Goal: Task Accomplishment & Management: Manage account settings

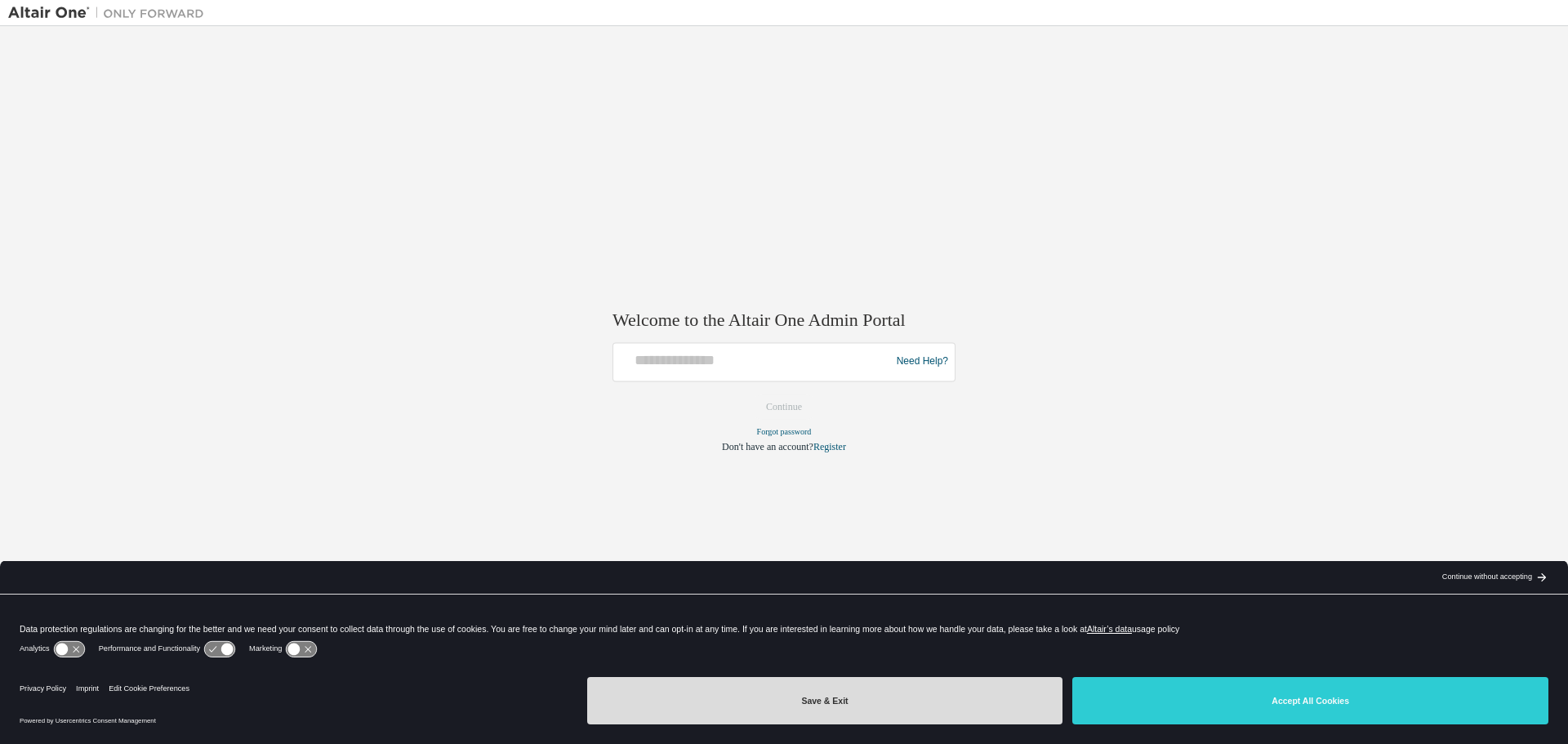
click at [812, 705] on button "Save & Exit" at bounding box center [826, 700] width 476 height 47
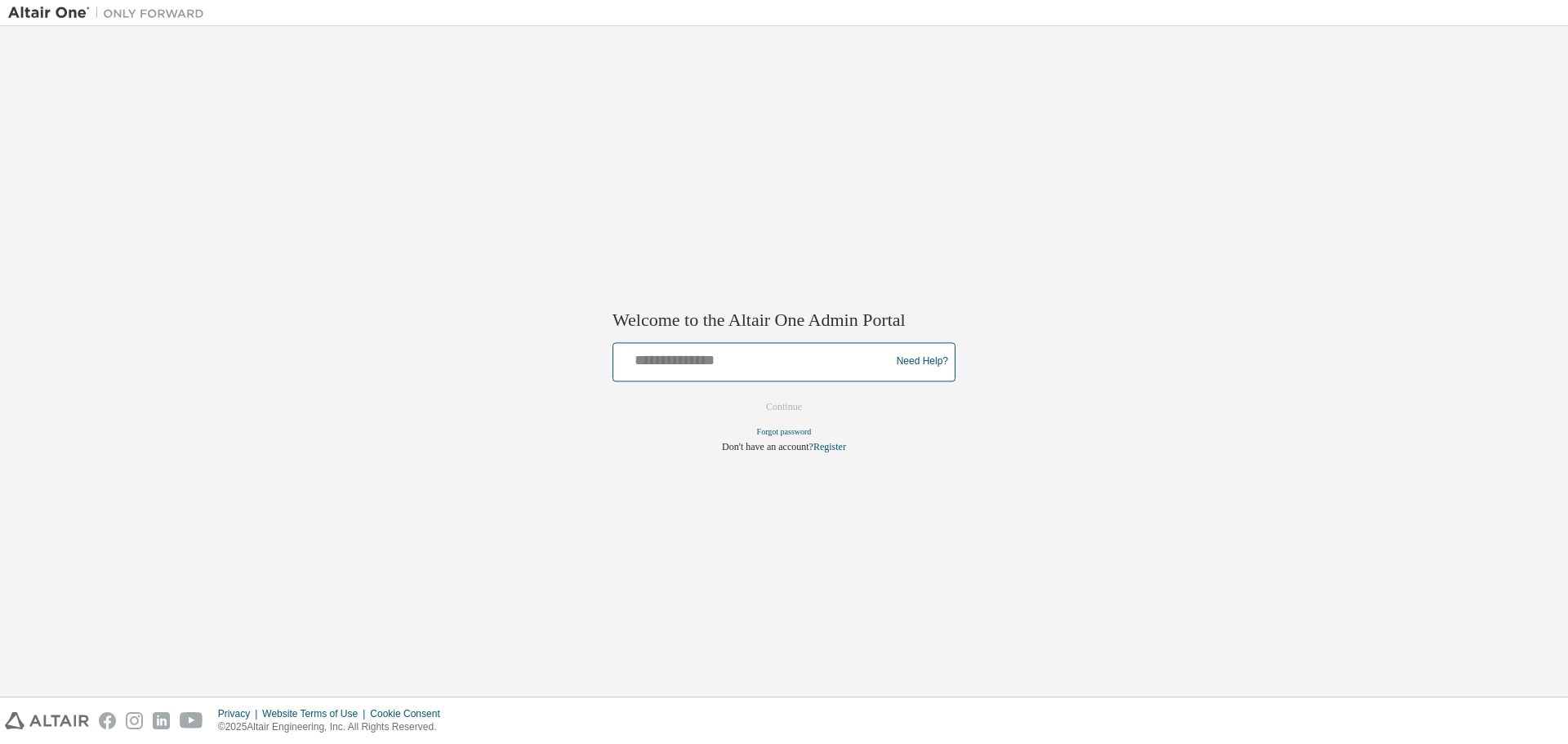
click at [708, 365] on input "text" at bounding box center [754, 358] width 268 height 24
type input "**********"
click at [778, 403] on button "Continue" at bounding box center [783, 407] width 70 height 25
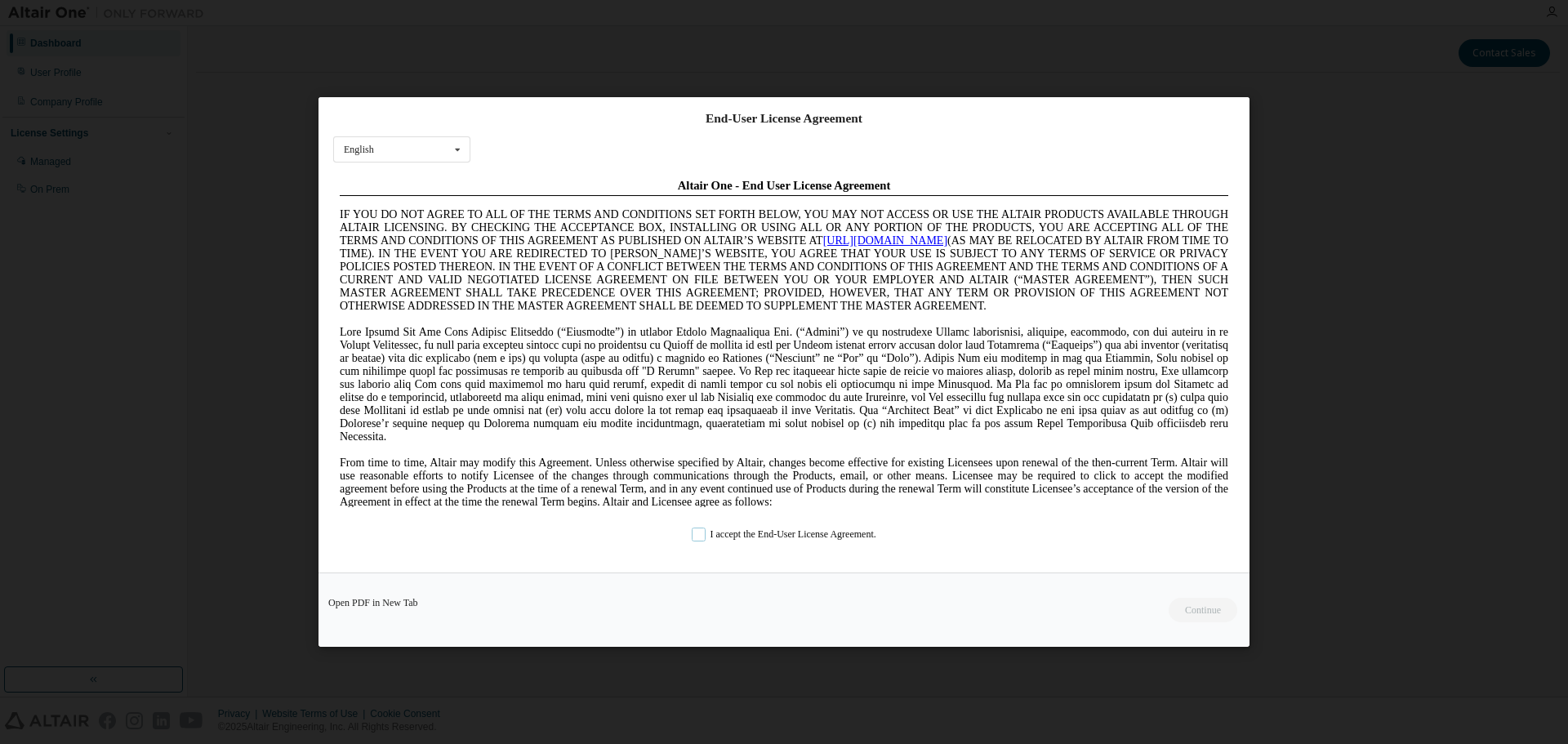
click at [697, 536] on label "I accept the End-User License Agreement." at bounding box center [784, 534] width 185 height 14
click at [1209, 608] on button "Continue" at bounding box center [1202, 611] width 70 height 25
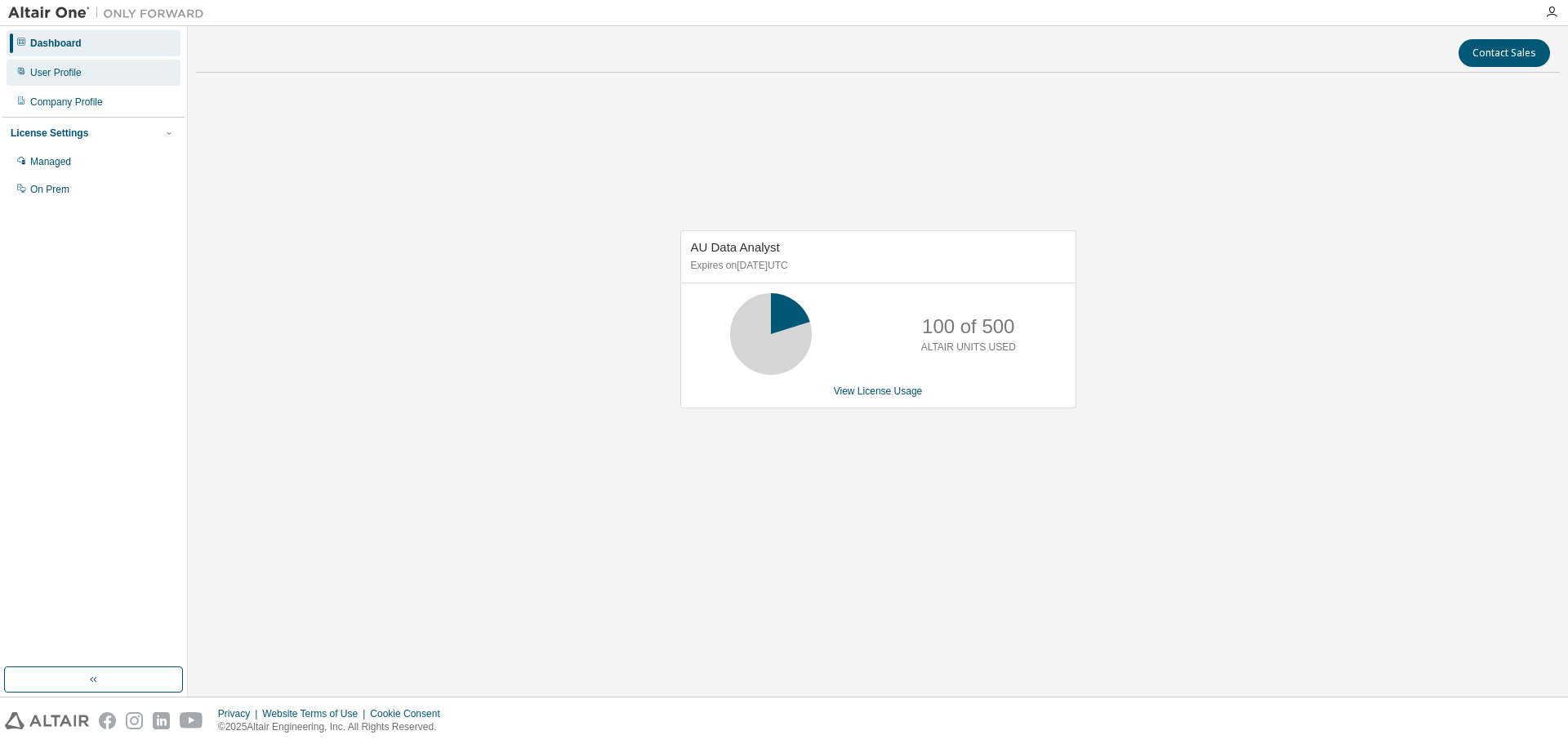
click at [72, 74] on div "User Profile" at bounding box center [56, 72] width 52 height 13
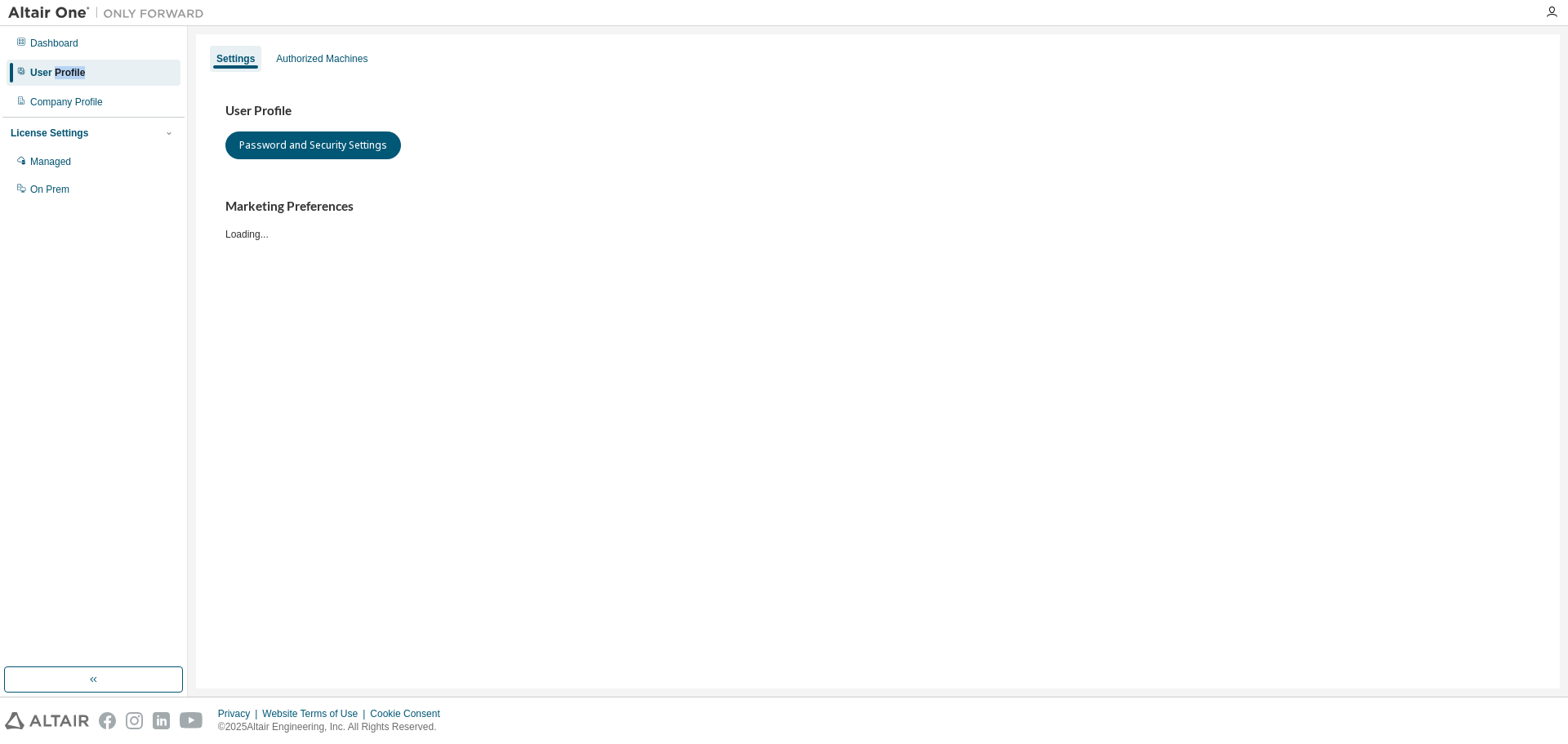
click at [72, 74] on div "User Profile" at bounding box center [58, 72] width 55 height 13
click at [329, 55] on div "Authorized Machines" at bounding box center [322, 59] width 92 height 13
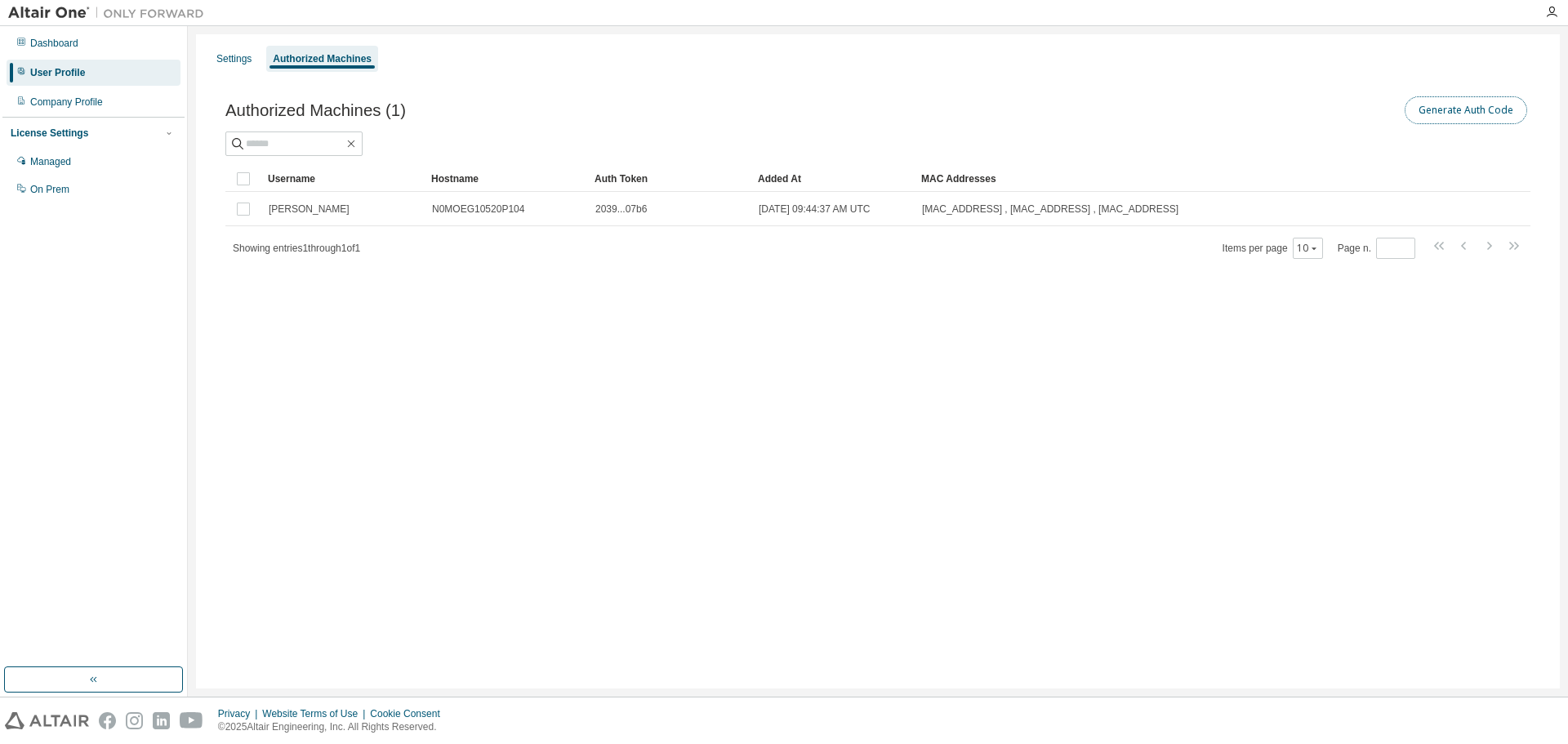
click at [1492, 112] on button "Generate Auth Code" at bounding box center [1466, 109] width 123 height 28
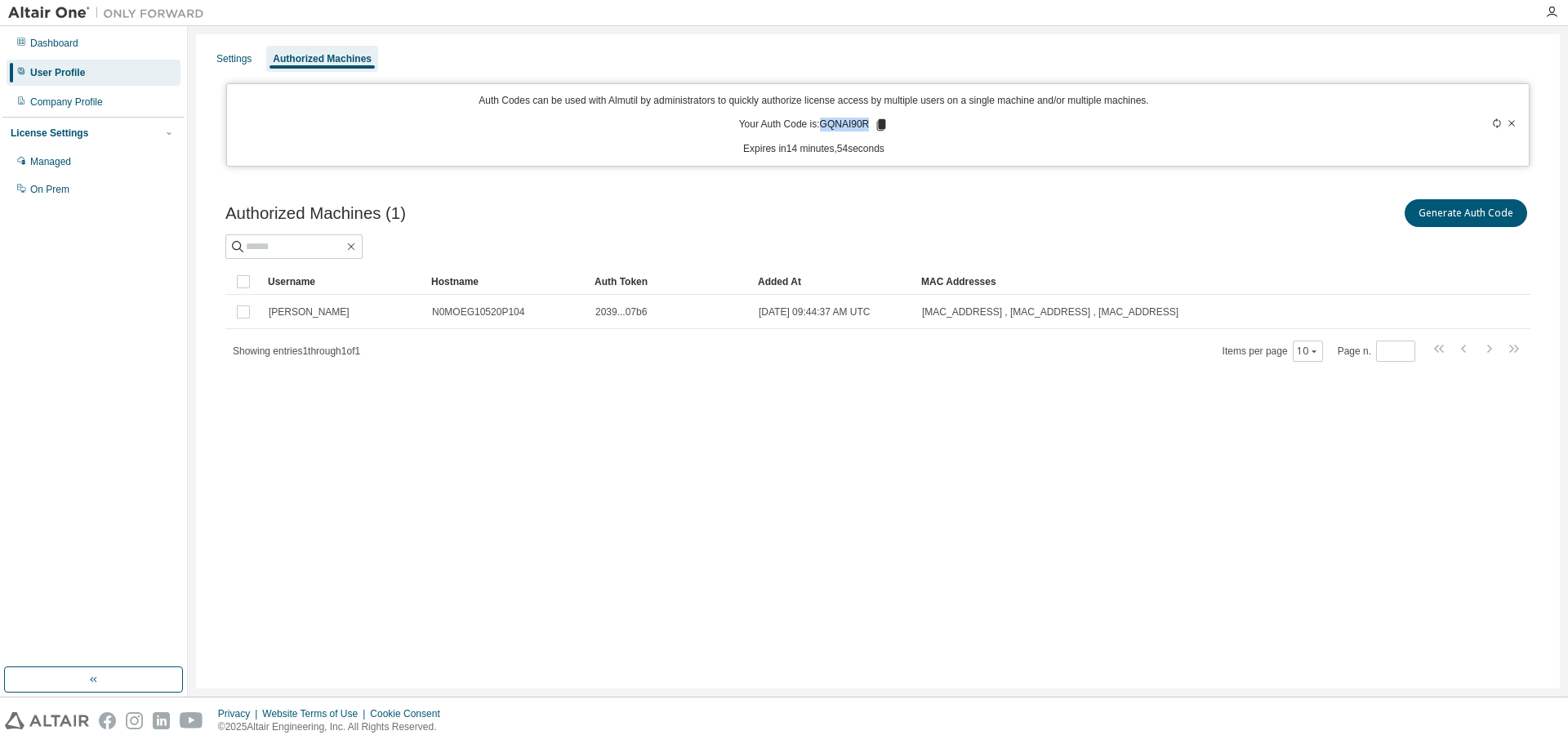
drag, startPoint x: 823, startPoint y: 127, endPoint x: 869, endPoint y: 125, distance: 46.0
click at [869, 125] on p "Your Auth Code is: GQNAI90R" at bounding box center [813, 124] width 150 height 15
copy p "GQNAI90R"
click at [1552, 9] on icon "button" at bounding box center [1551, 12] width 13 height 13
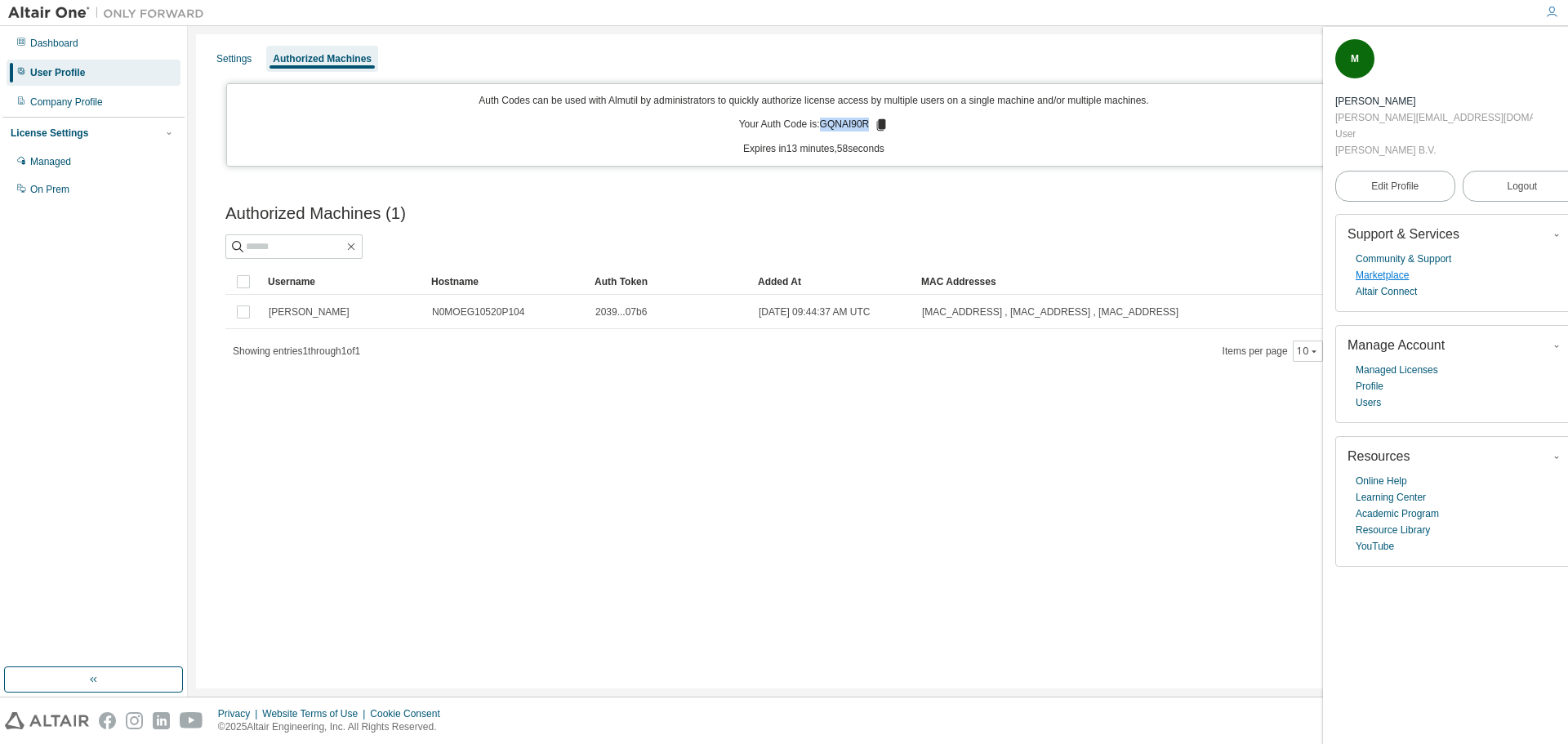
click at [1396, 280] on link "Marketplace" at bounding box center [1382, 275] width 53 height 16
